Goal: Task Accomplishment & Management: Use online tool/utility

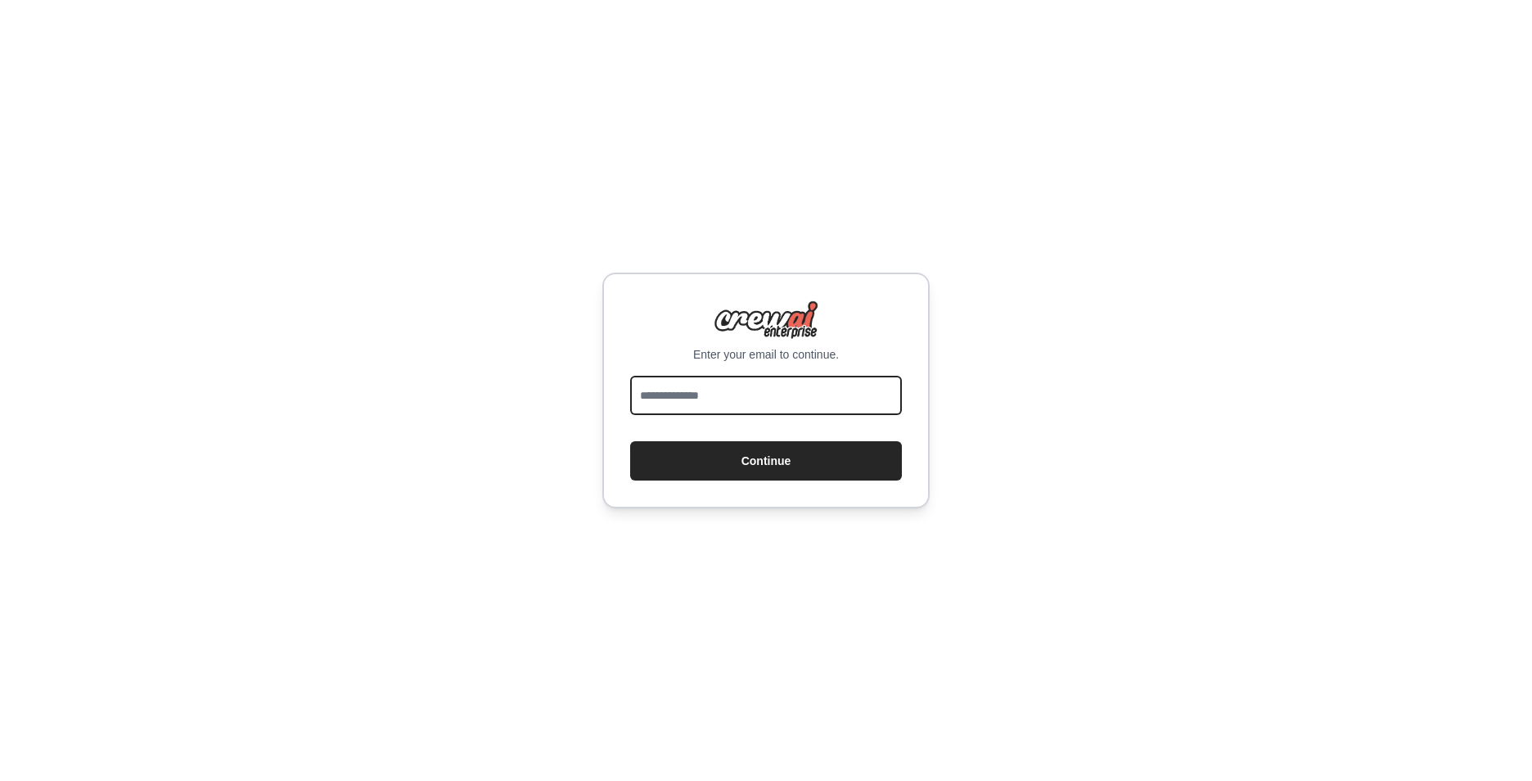
click at [780, 407] on input "email" at bounding box center [766, 395] width 272 height 39
type input "**********"
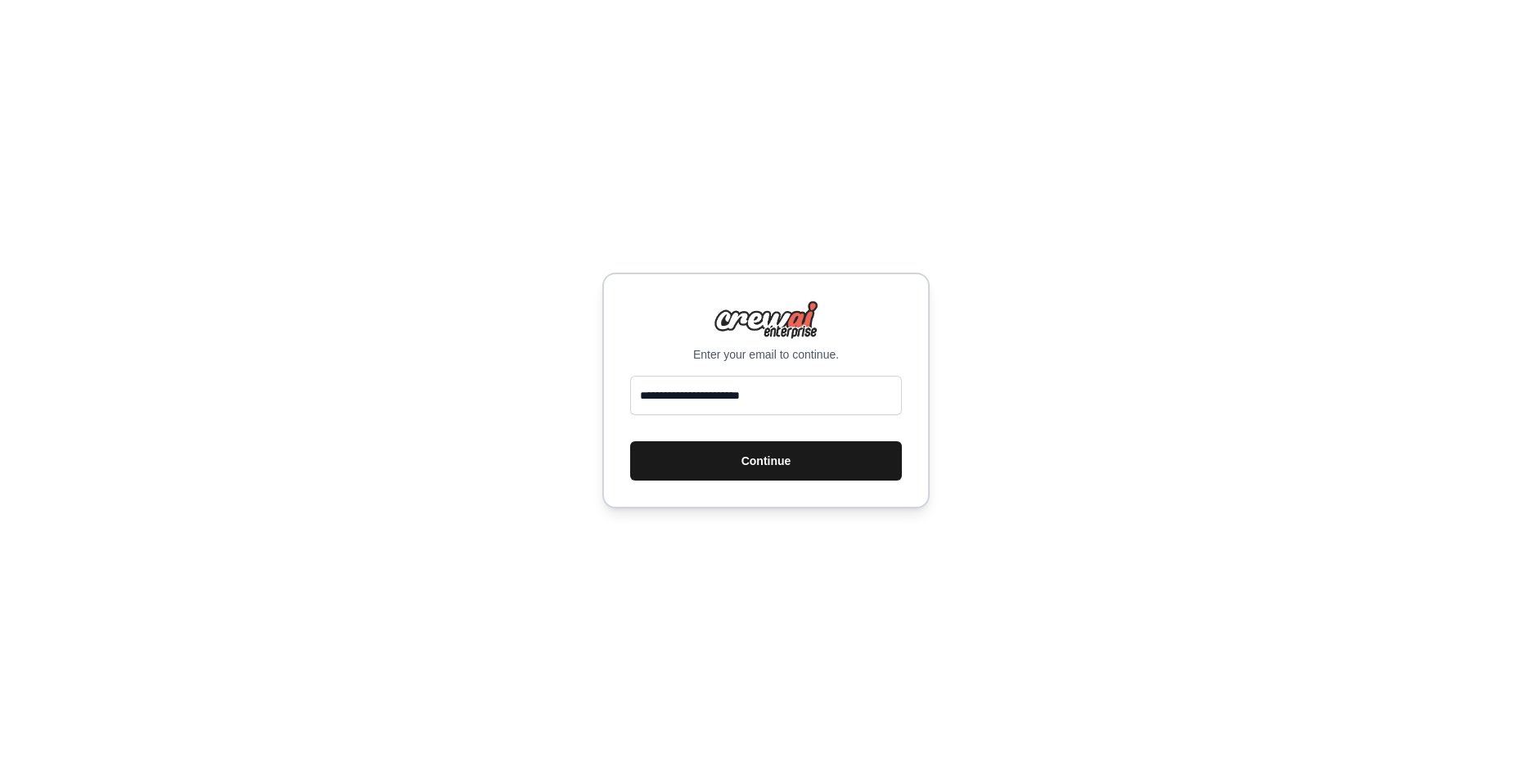
click at [820, 462] on button "Continue" at bounding box center [766, 460] width 272 height 39
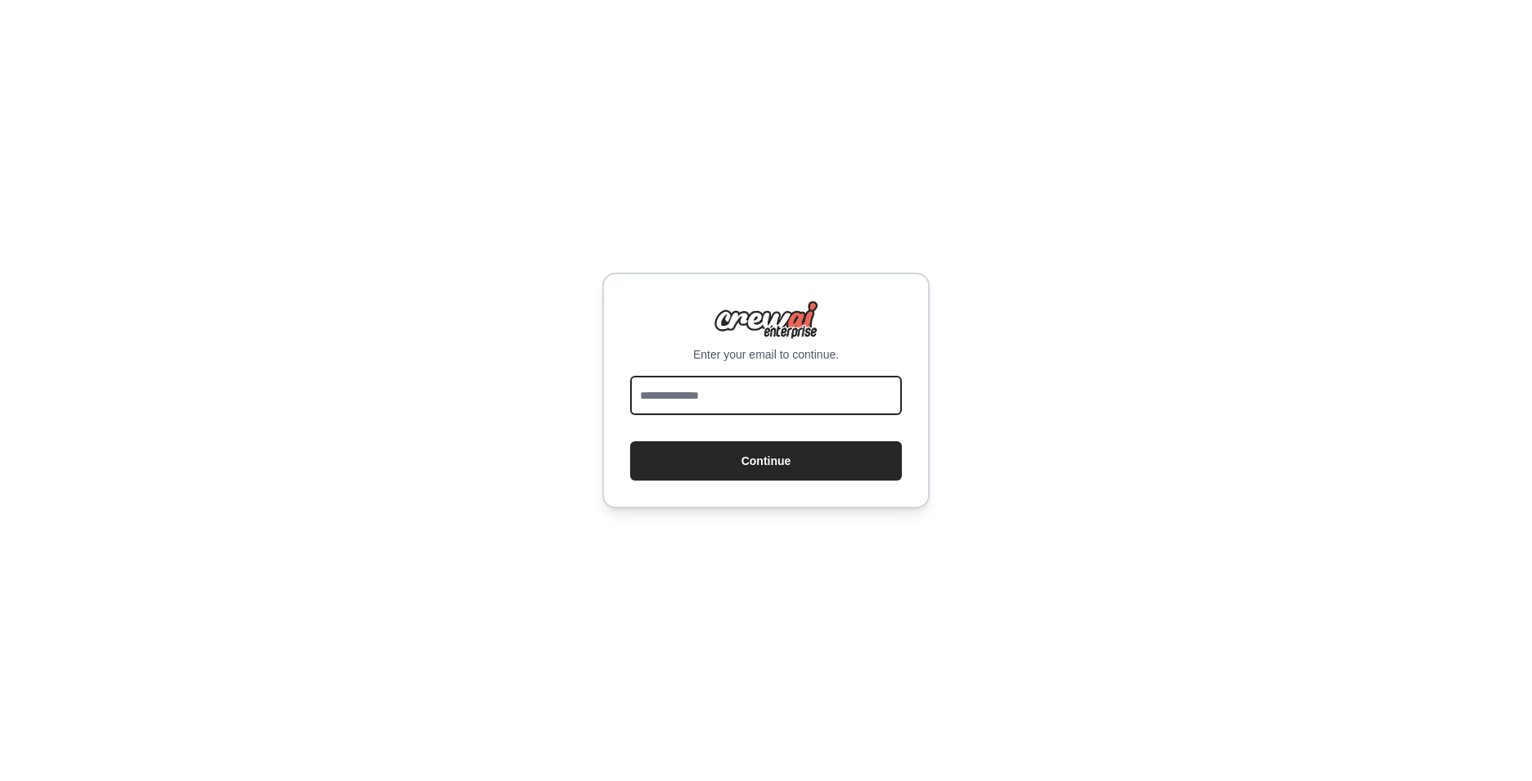
click at [816, 399] on input "email" at bounding box center [766, 395] width 272 height 39
type input "**********"
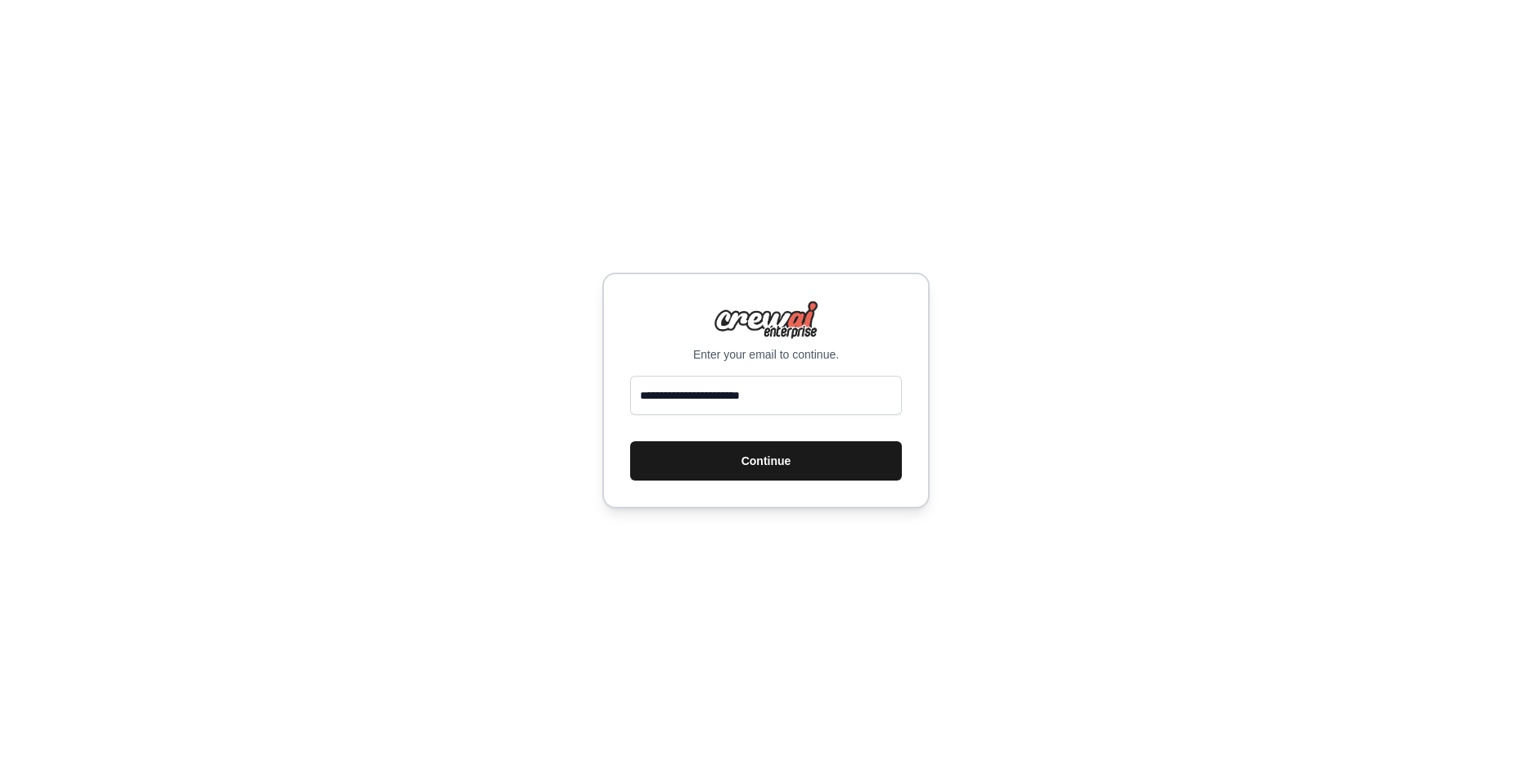
click at [765, 459] on button "Continue" at bounding box center [766, 460] width 272 height 39
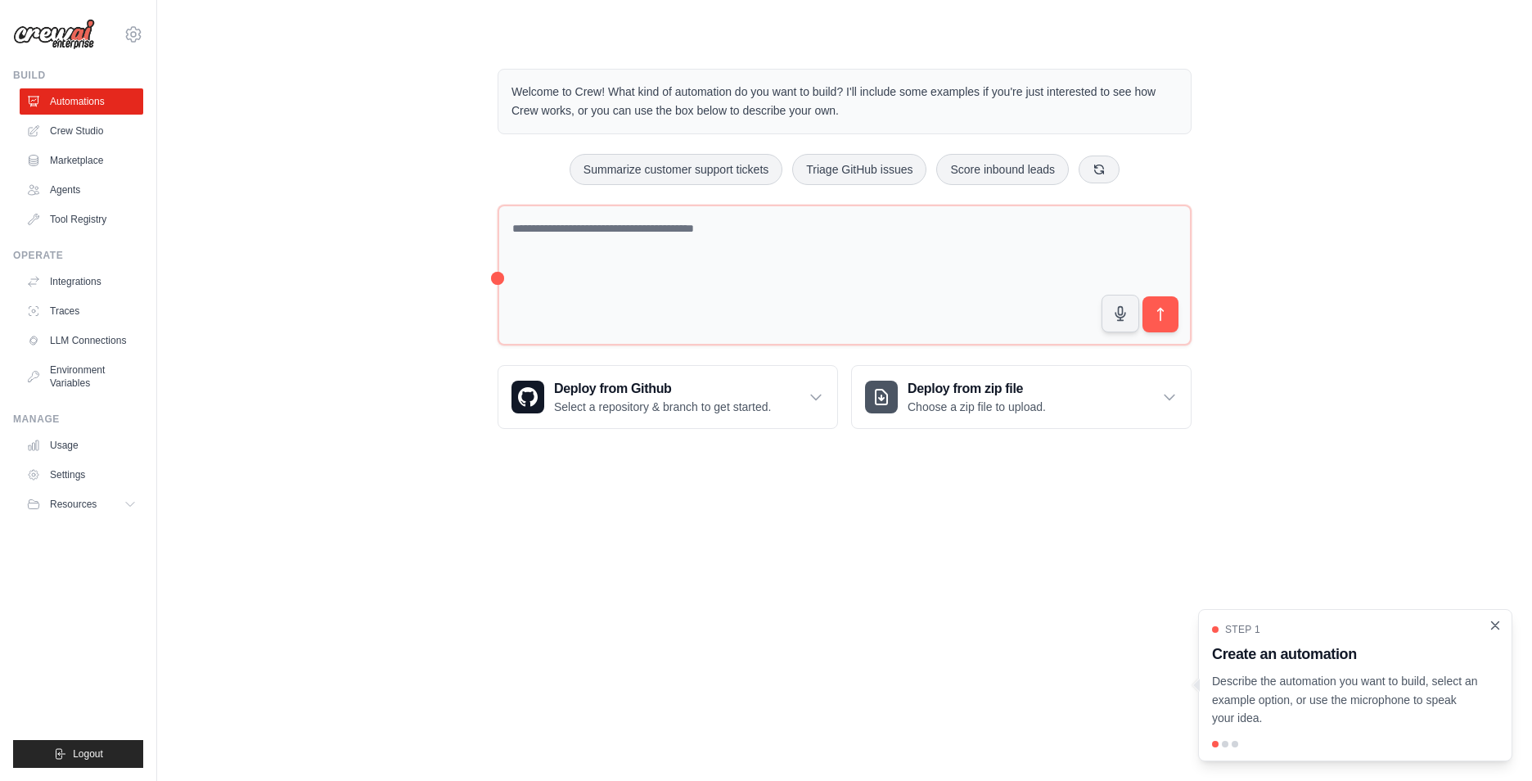
click at [1494, 621] on icon "Close walkthrough" at bounding box center [1495, 625] width 15 height 15
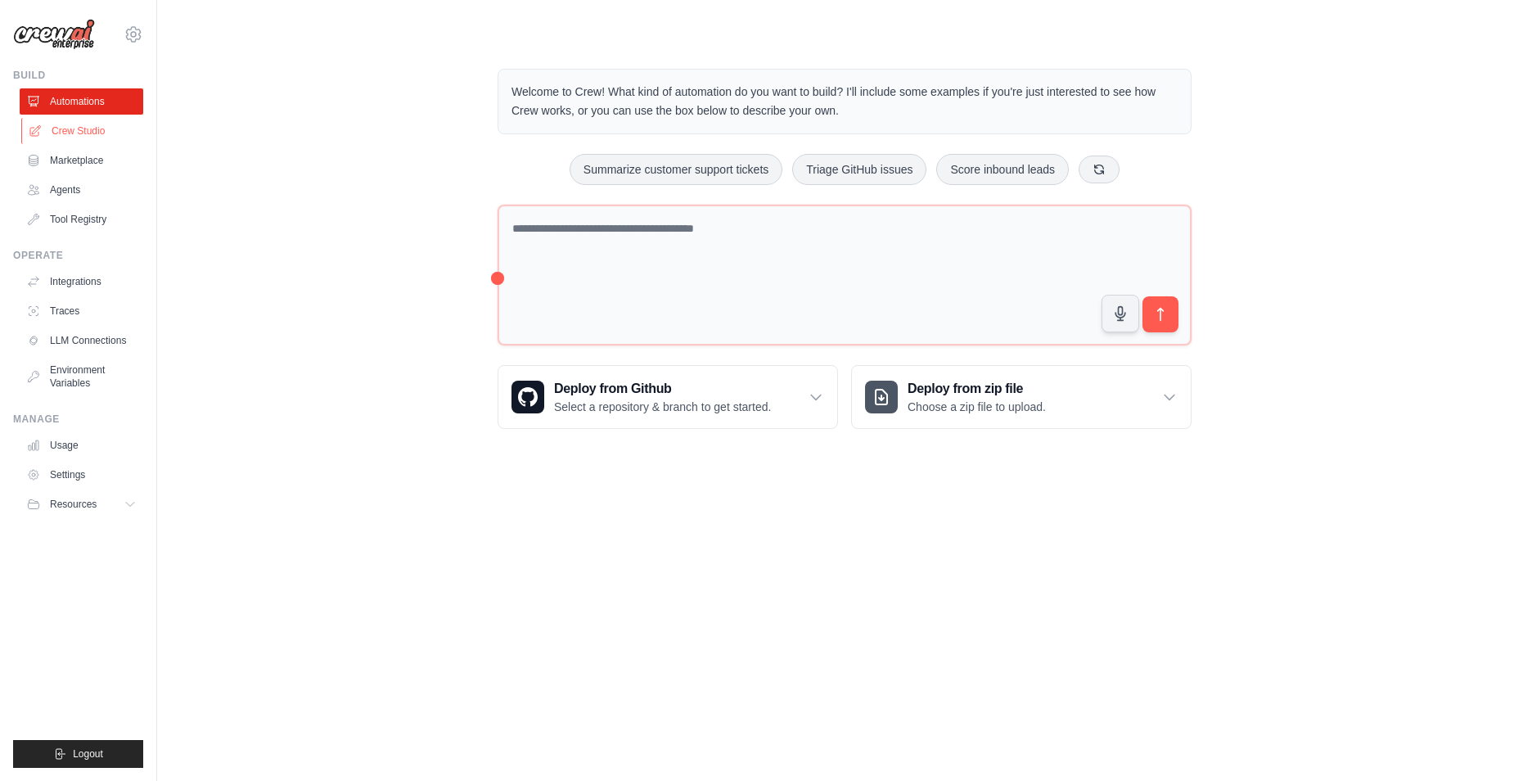
click at [79, 130] on link "Crew Studio" at bounding box center [83, 131] width 124 height 26
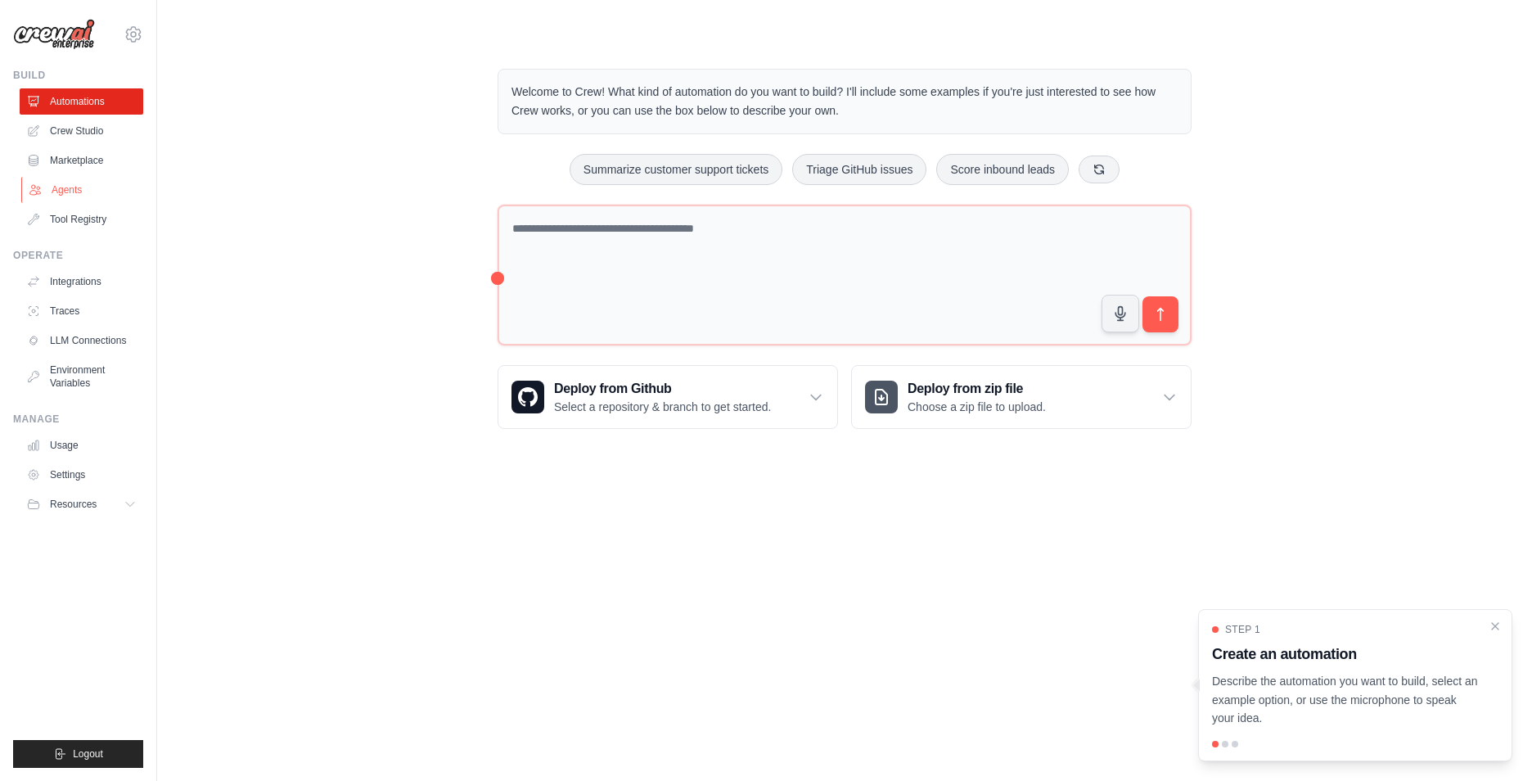
click at [72, 191] on link "Agents" at bounding box center [83, 190] width 124 height 26
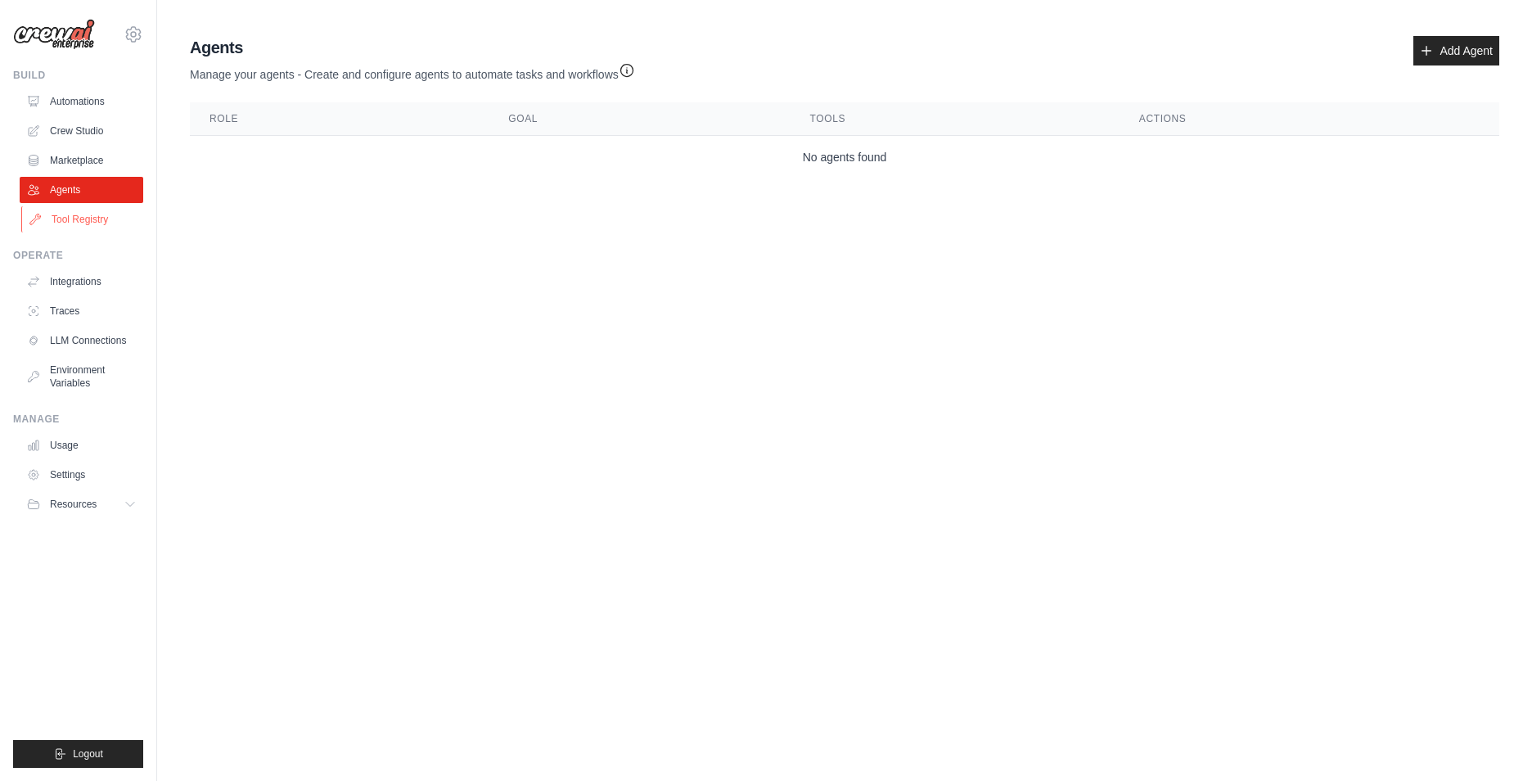
click at [70, 221] on link "Tool Registry" at bounding box center [83, 219] width 124 height 26
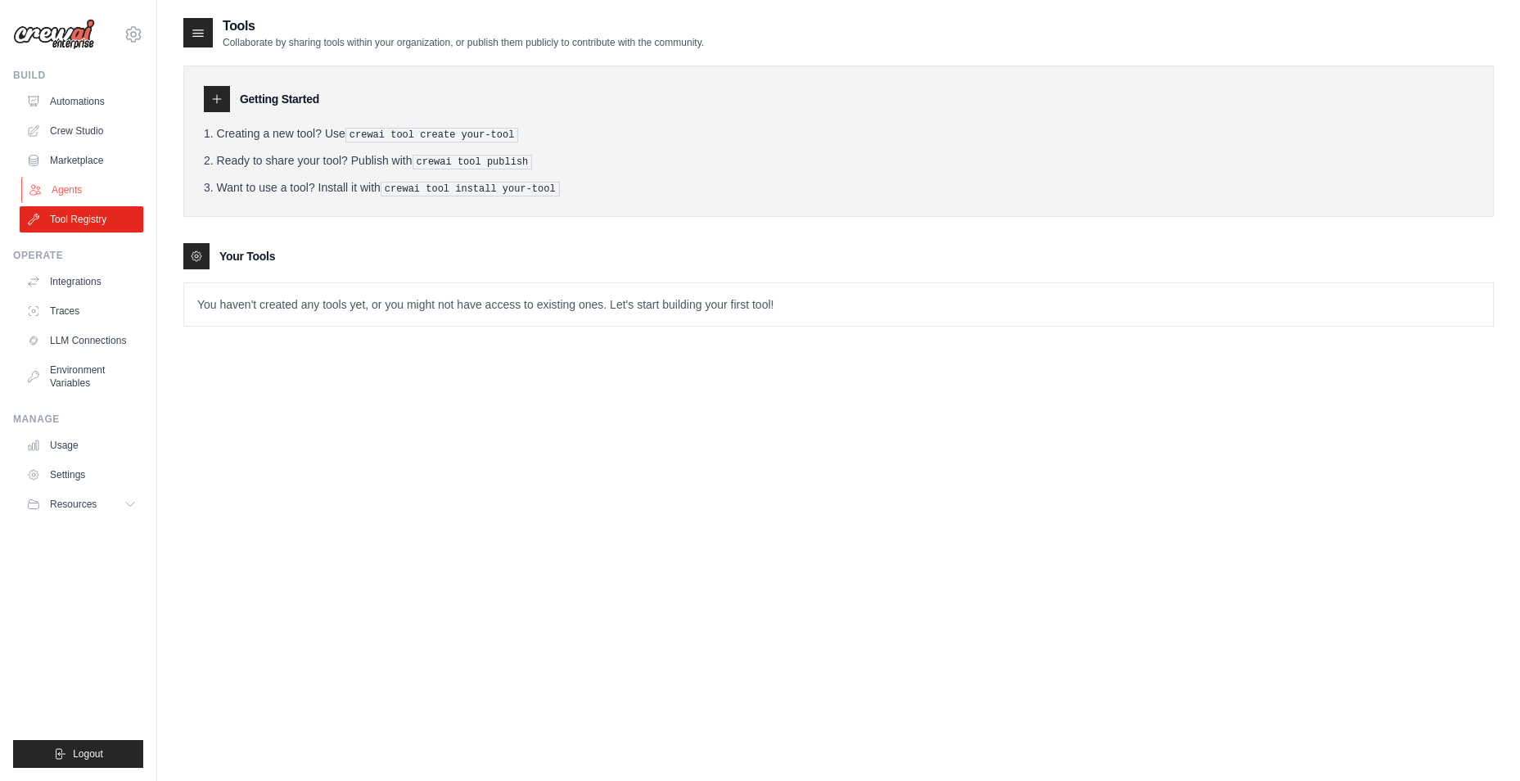
click at [64, 192] on link "Agents" at bounding box center [83, 190] width 124 height 26
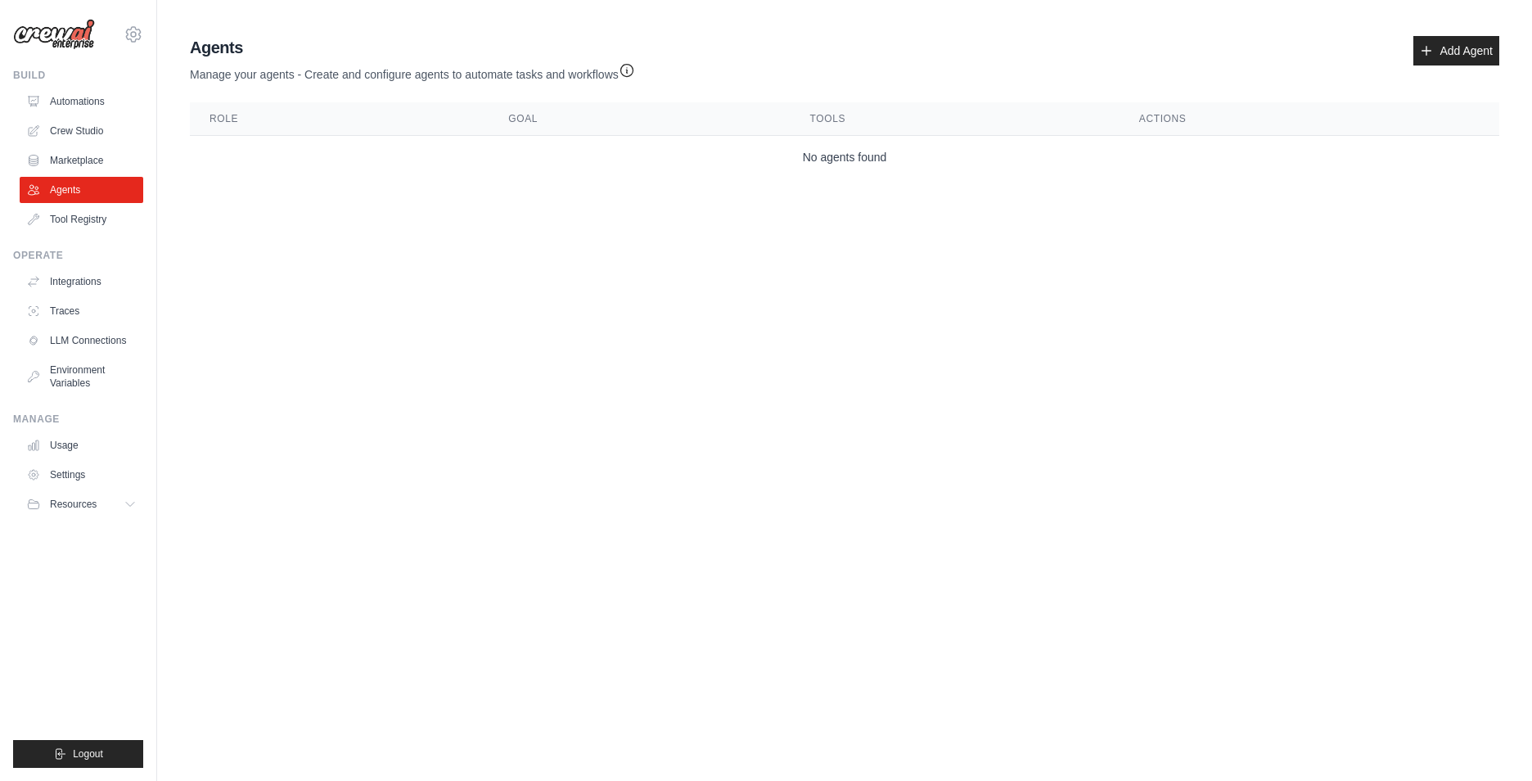
click at [70, 259] on div "Operate" at bounding box center [78, 255] width 130 height 13
click at [78, 282] on link "Integrations" at bounding box center [83, 281] width 124 height 26
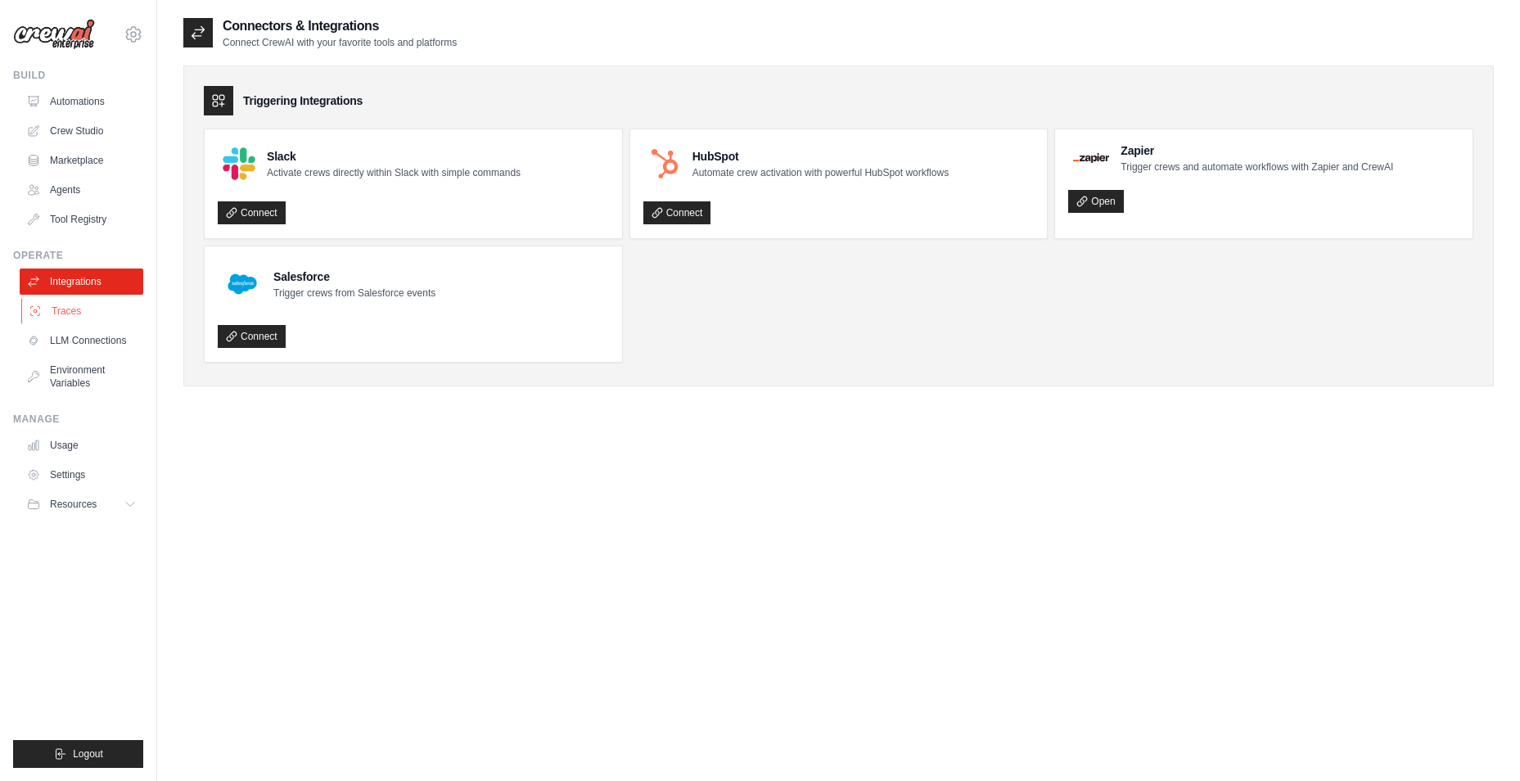
drag, startPoint x: 70, startPoint y: 323, endPoint x: 73, endPoint y: 312, distance: 11.7
click at [73, 312] on link "Traces" at bounding box center [83, 311] width 124 height 26
click at [80, 336] on link "LLM Connections" at bounding box center [83, 340] width 124 height 26
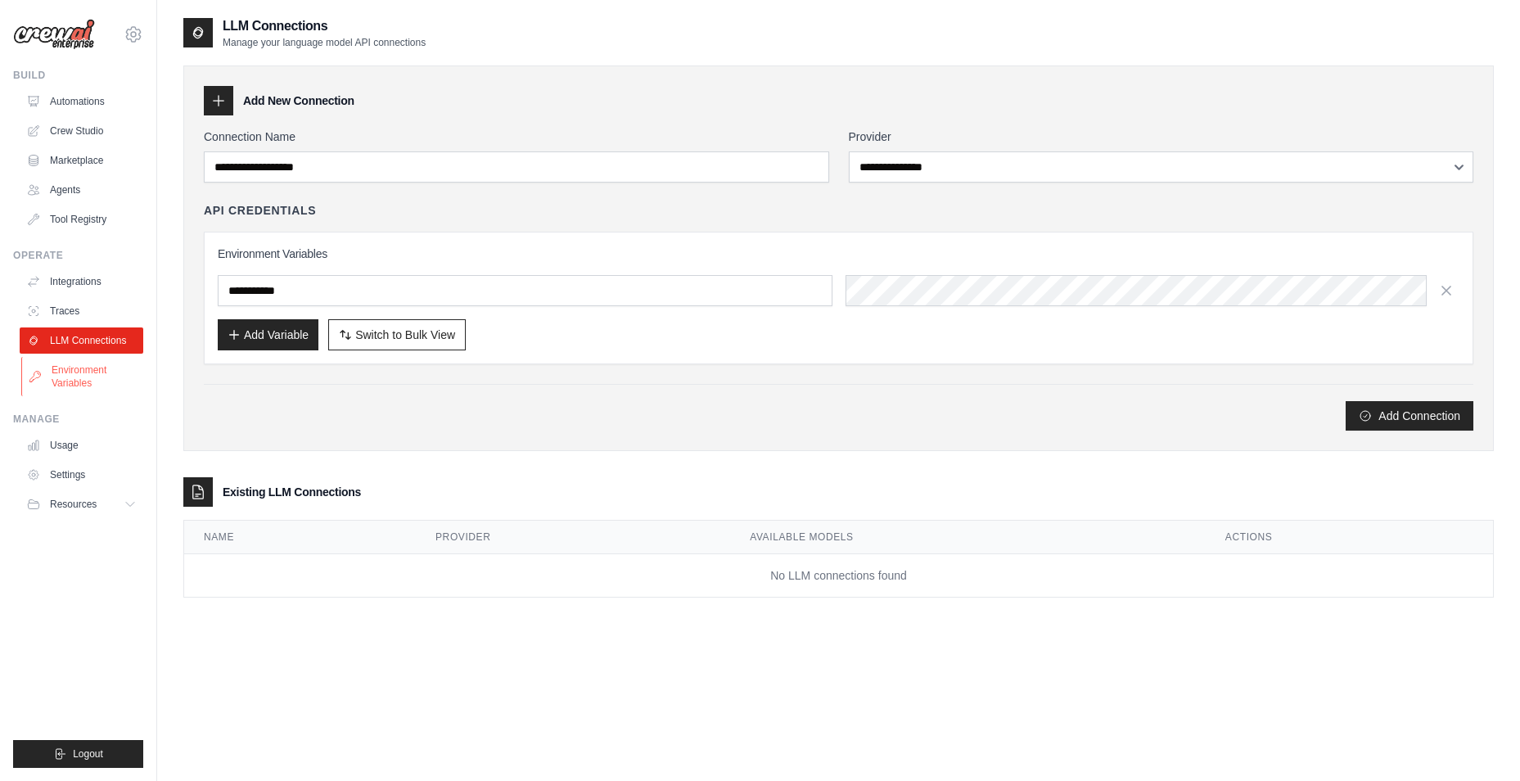
click at [82, 369] on link "Environment Variables" at bounding box center [83, 376] width 124 height 39
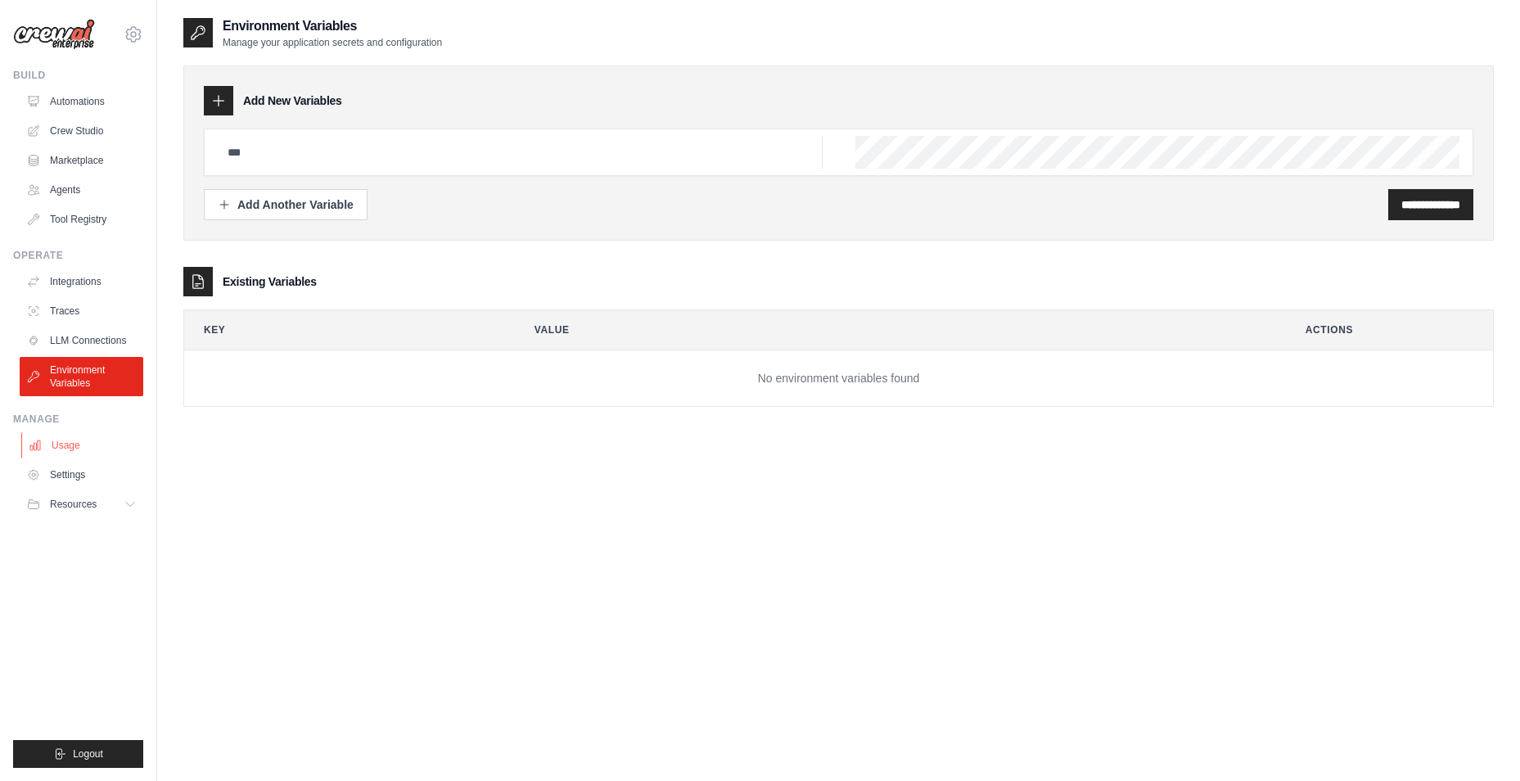
click at [75, 439] on link "Usage" at bounding box center [83, 445] width 124 height 26
click at [83, 479] on link "Settings" at bounding box center [83, 475] width 124 height 26
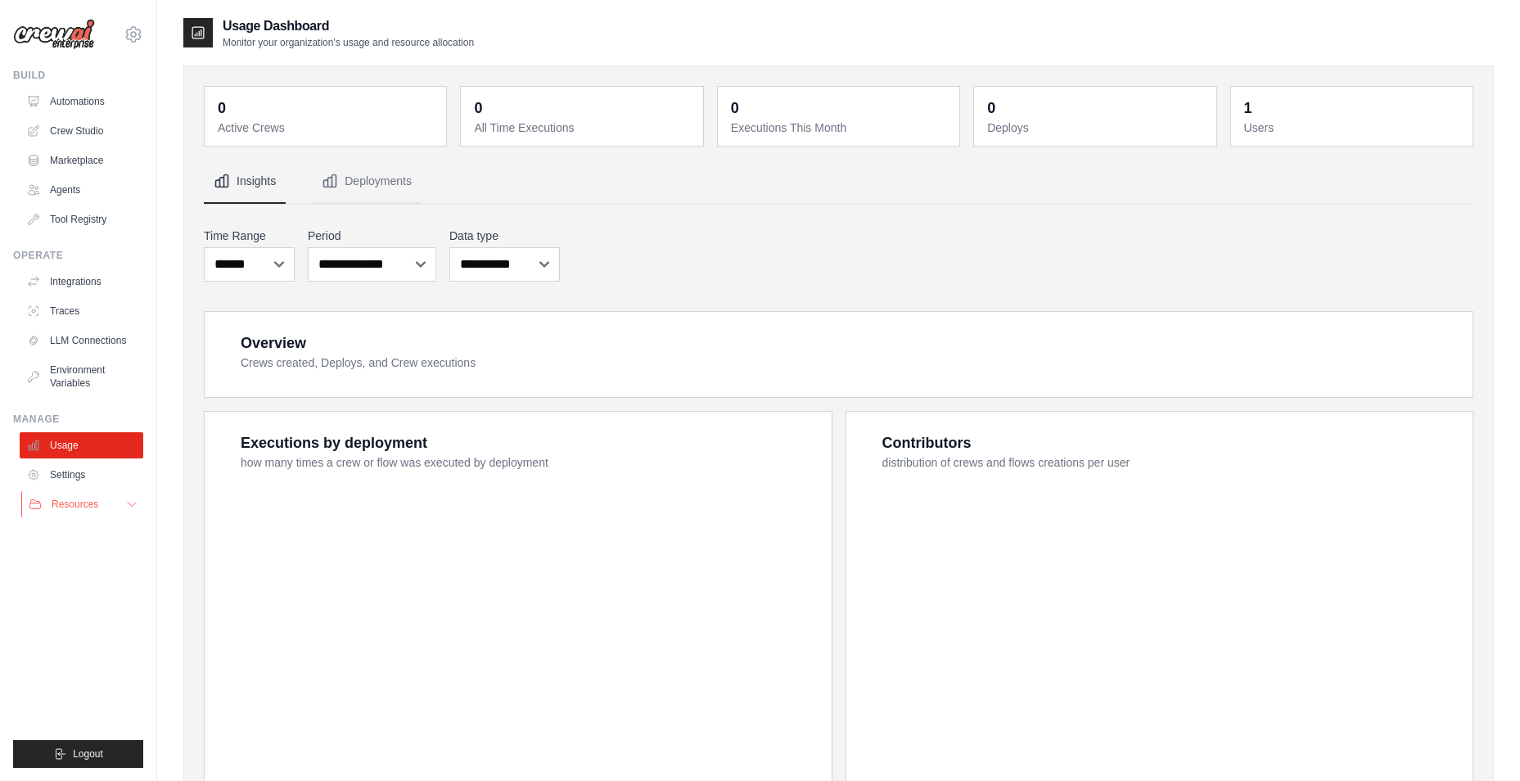
click at [85, 504] on span "Resources" at bounding box center [75, 504] width 47 height 13
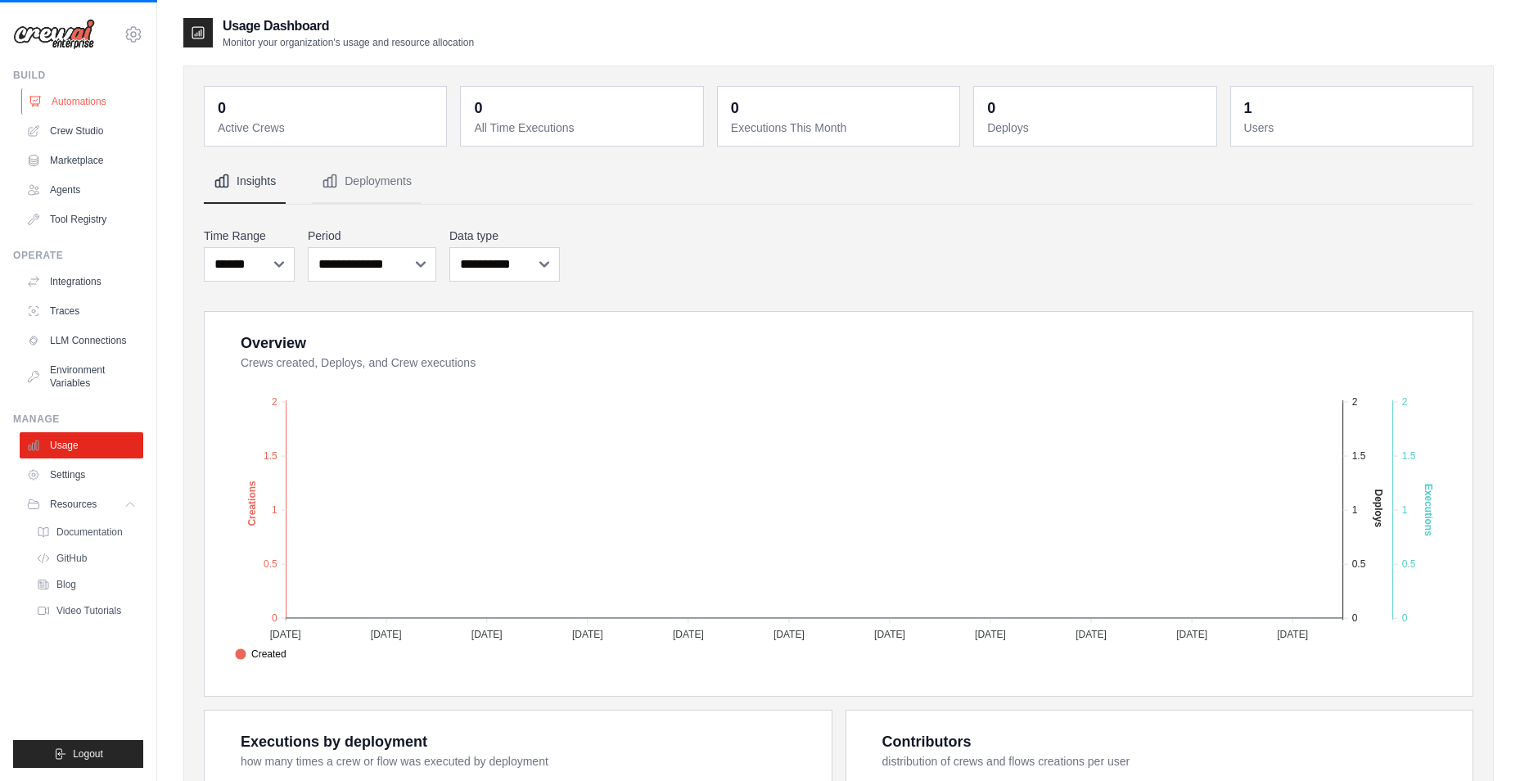
click at [90, 110] on link "Automations" at bounding box center [83, 101] width 124 height 26
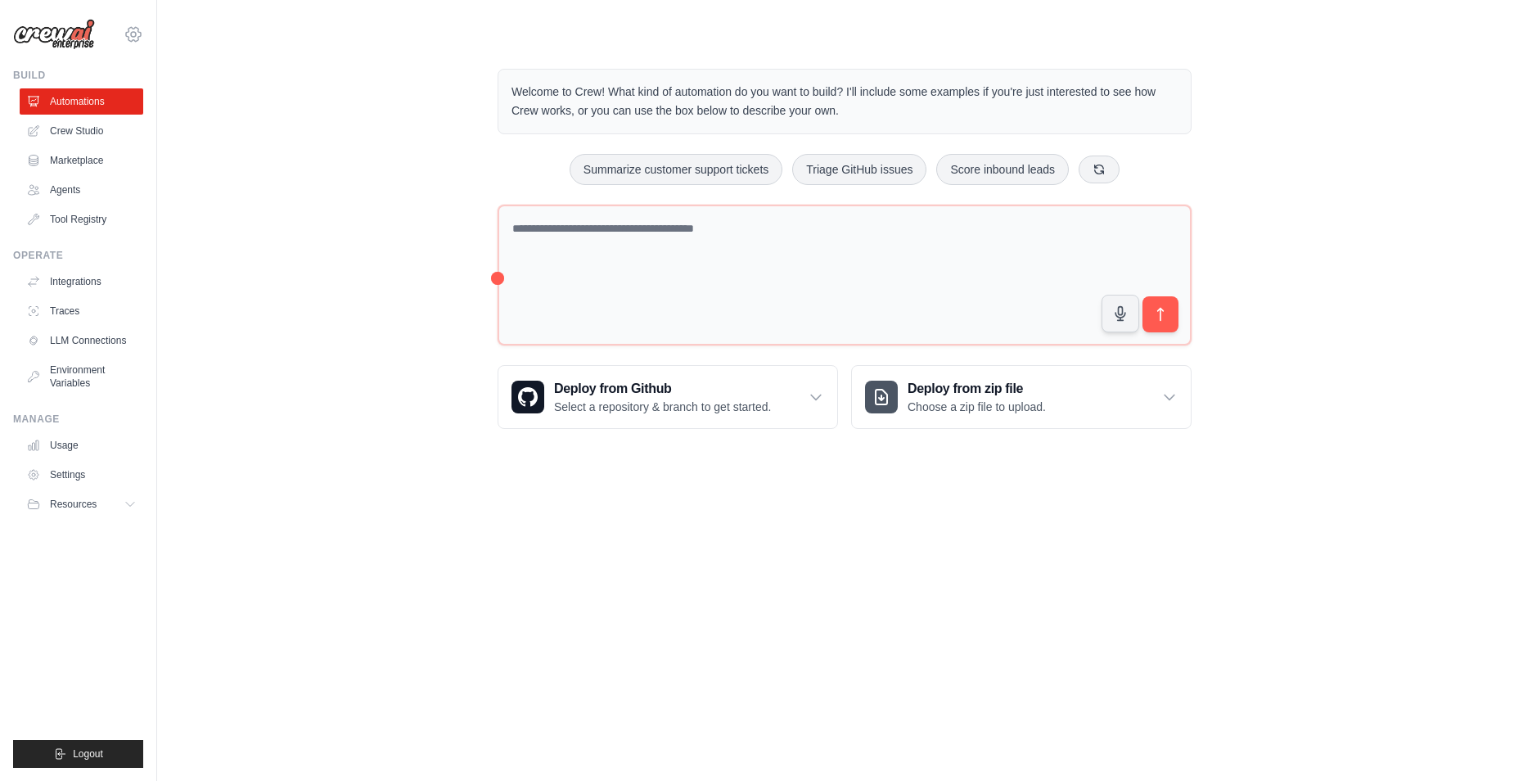
click at [134, 34] on icon at bounding box center [134, 35] width 20 height 20
click at [115, 118] on link "Settings" at bounding box center [133, 110] width 144 height 29
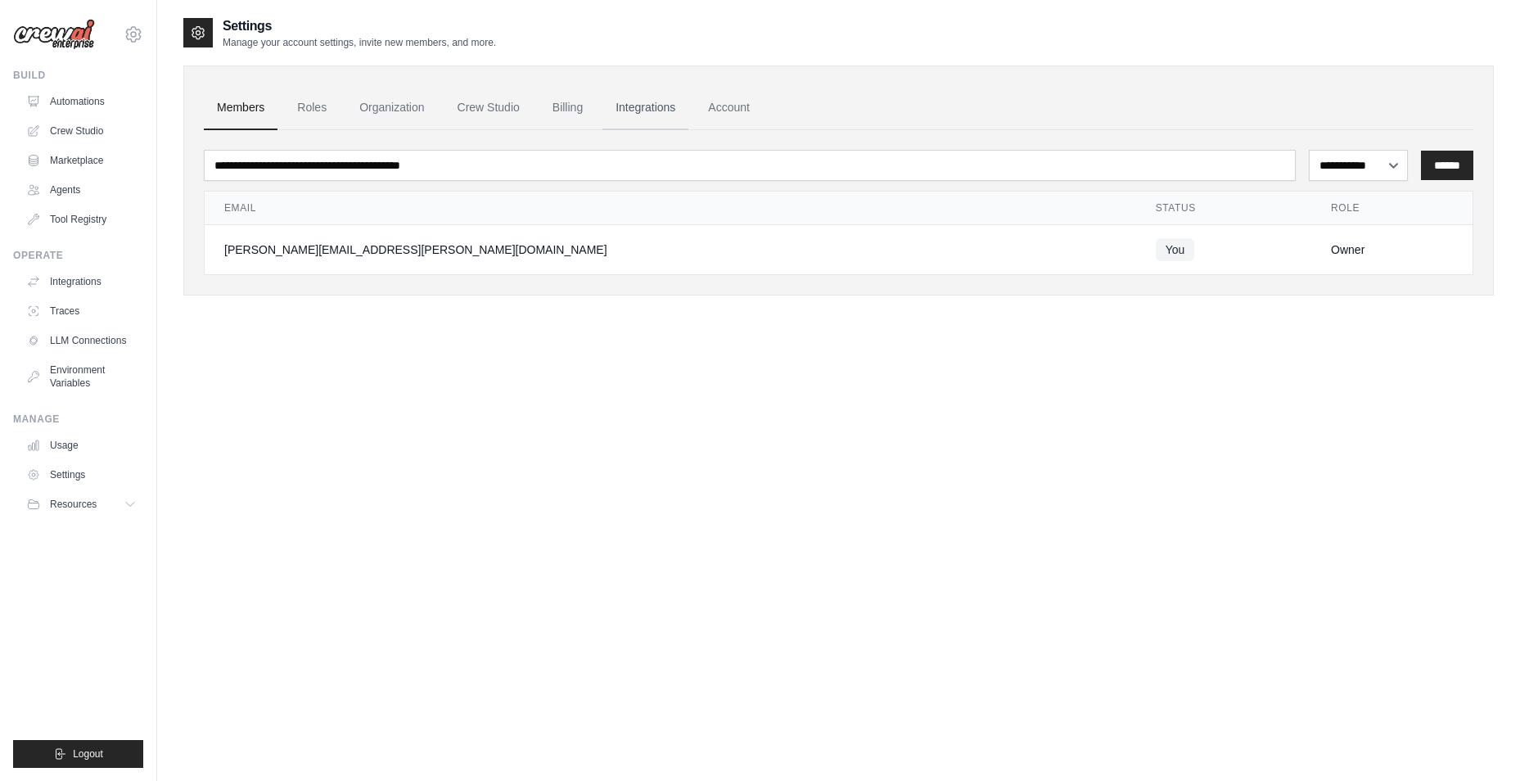
click at [662, 111] on link "Integrations" at bounding box center [645, 108] width 86 height 44
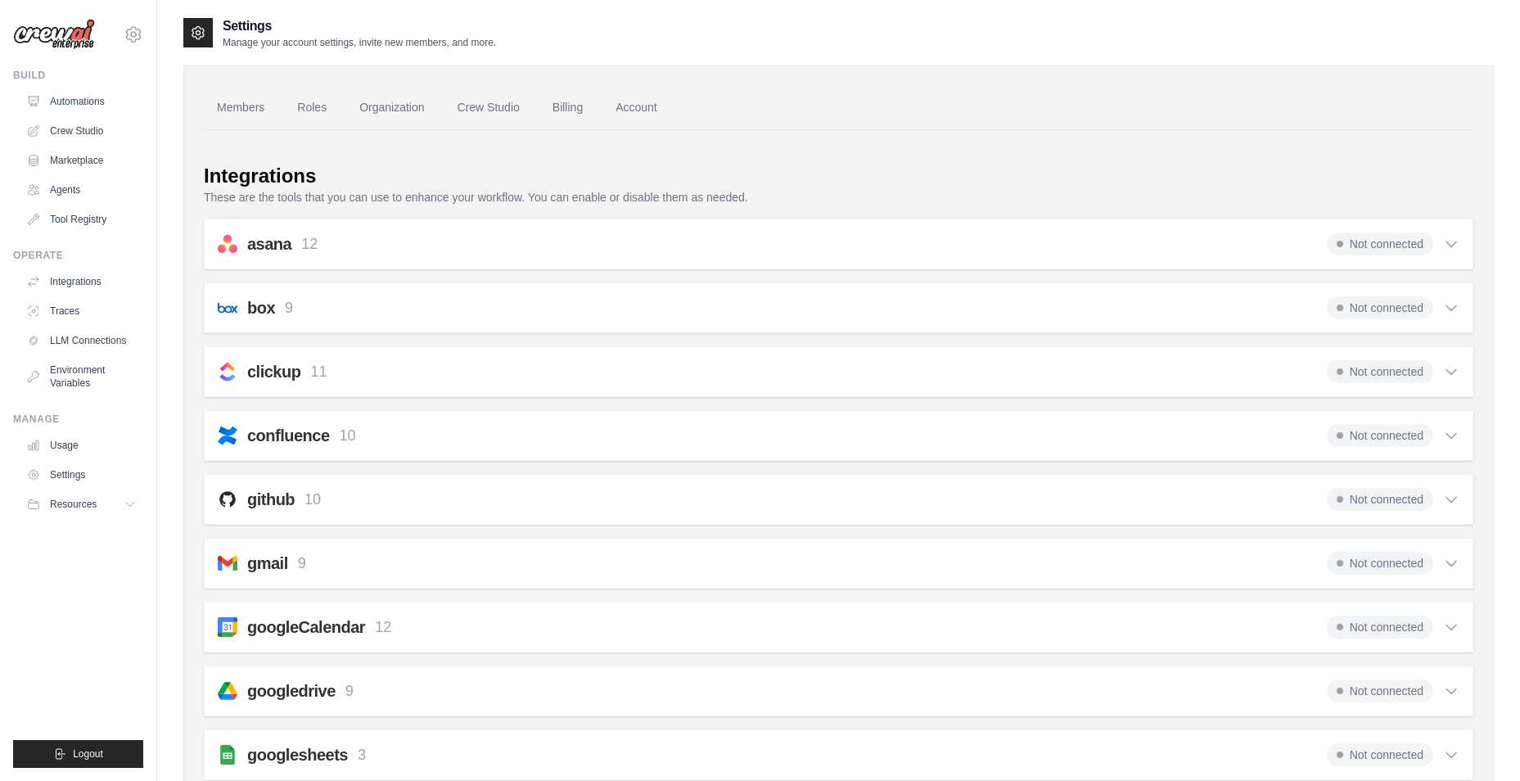
click at [725, 108] on ul "Members Roles Organization Crew Studio Billing Account" at bounding box center [838, 108] width 1269 height 44
click at [253, 106] on link "Members" at bounding box center [241, 108] width 74 height 44
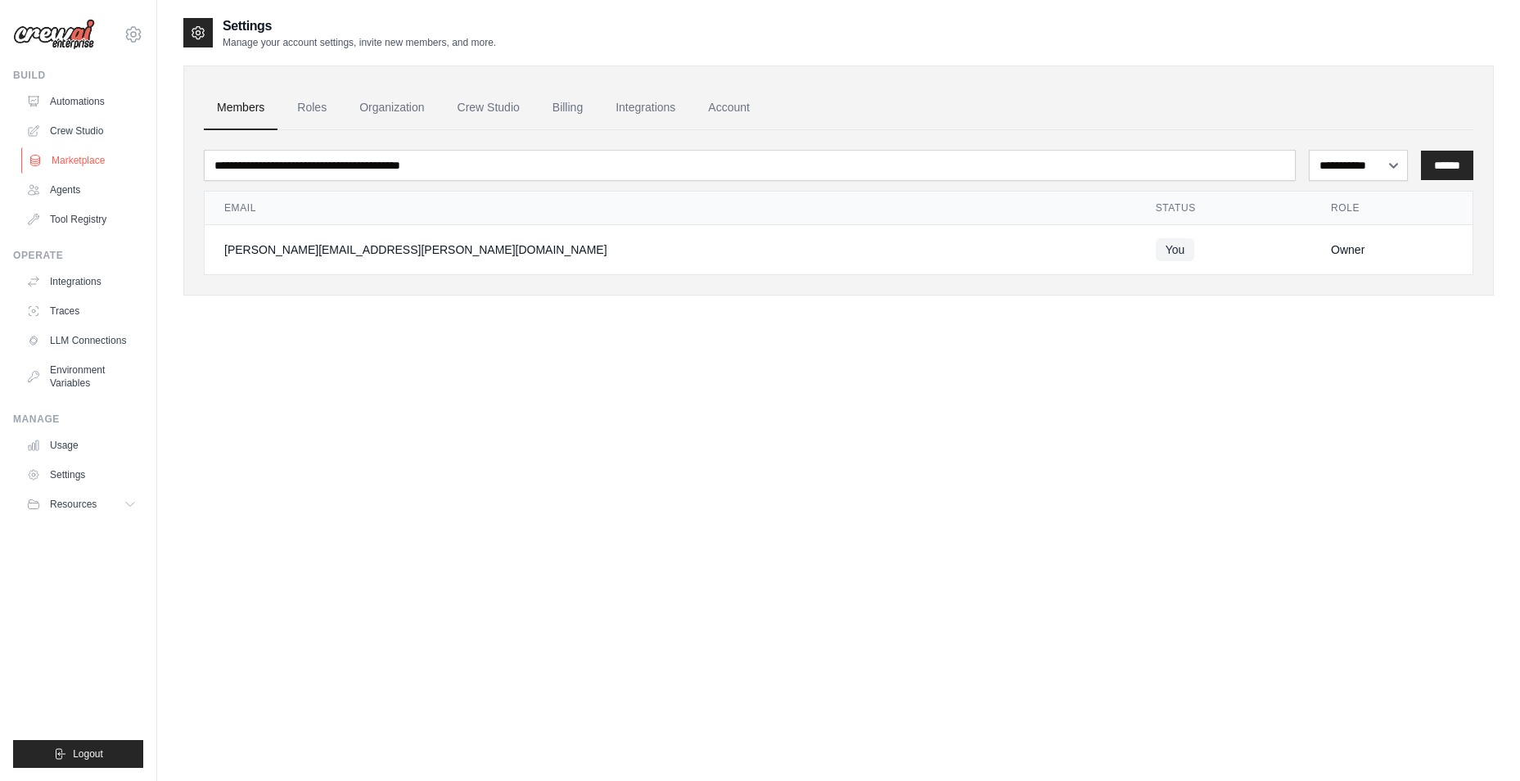
click at [94, 160] on link "Marketplace" at bounding box center [83, 160] width 124 height 26
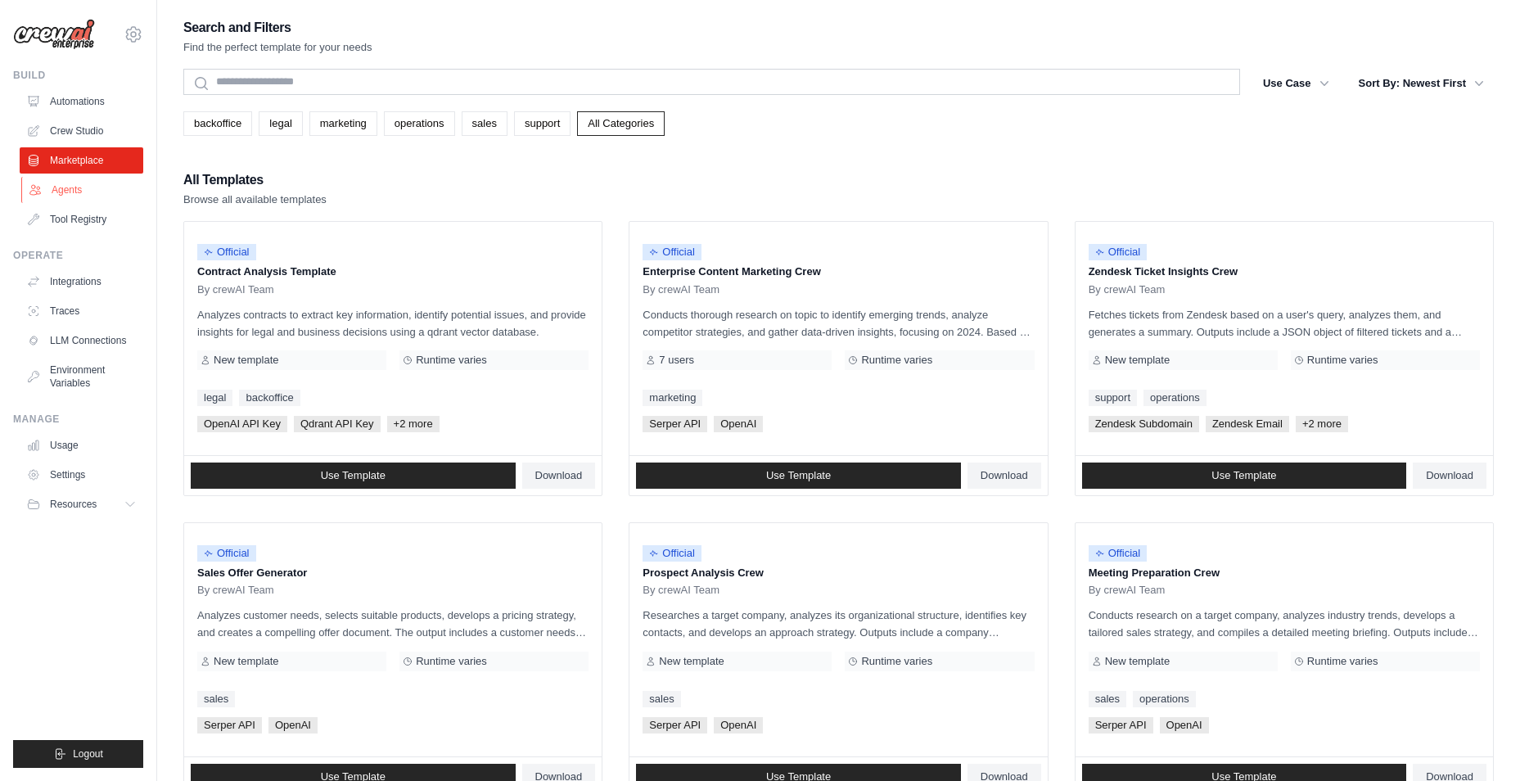
click at [79, 193] on link "Agents" at bounding box center [83, 190] width 124 height 26
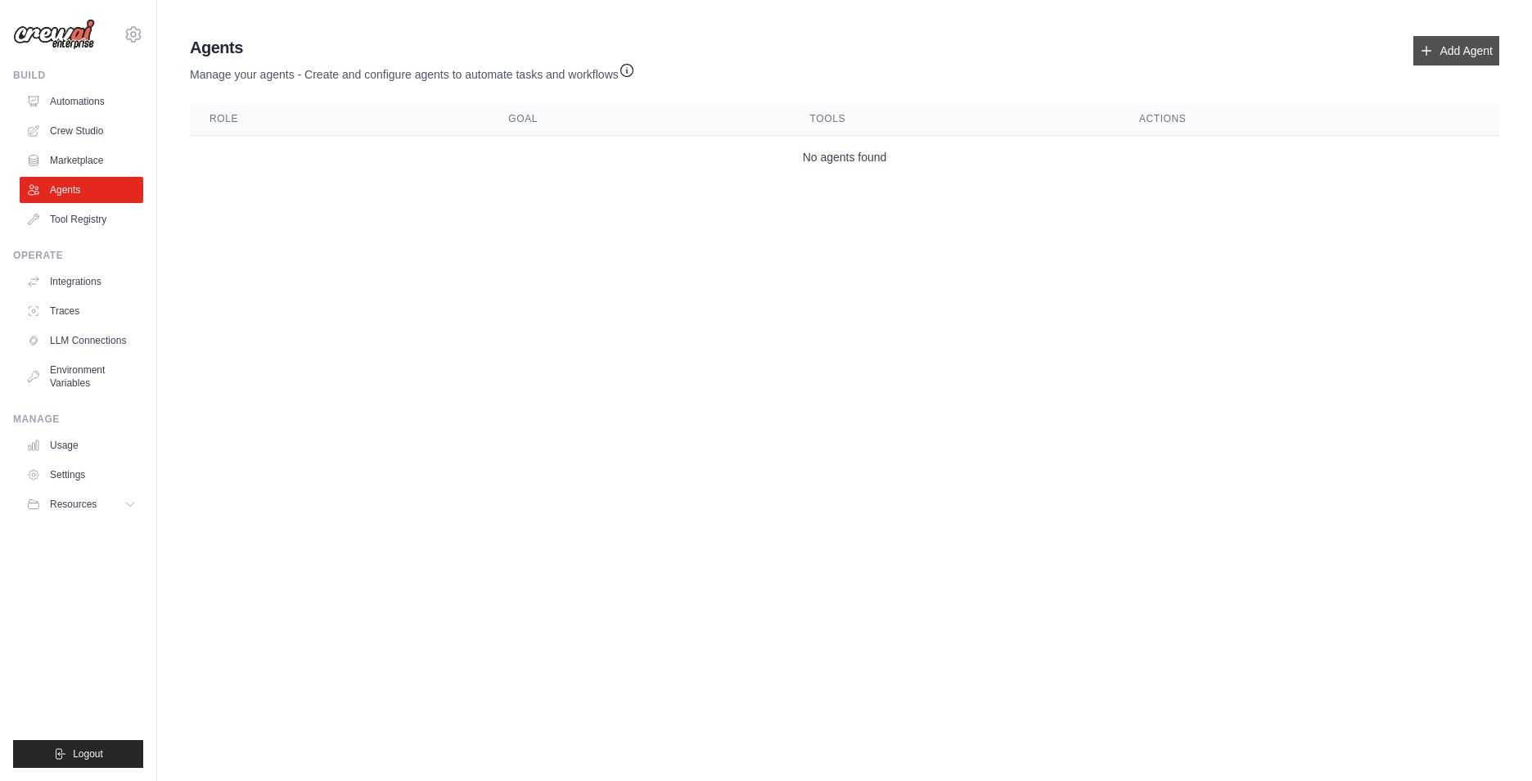
click at [1457, 50] on link "Add Agent" at bounding box center [1456, 50] width 86 height 29
